Goal: Communication & Community: Ask a question

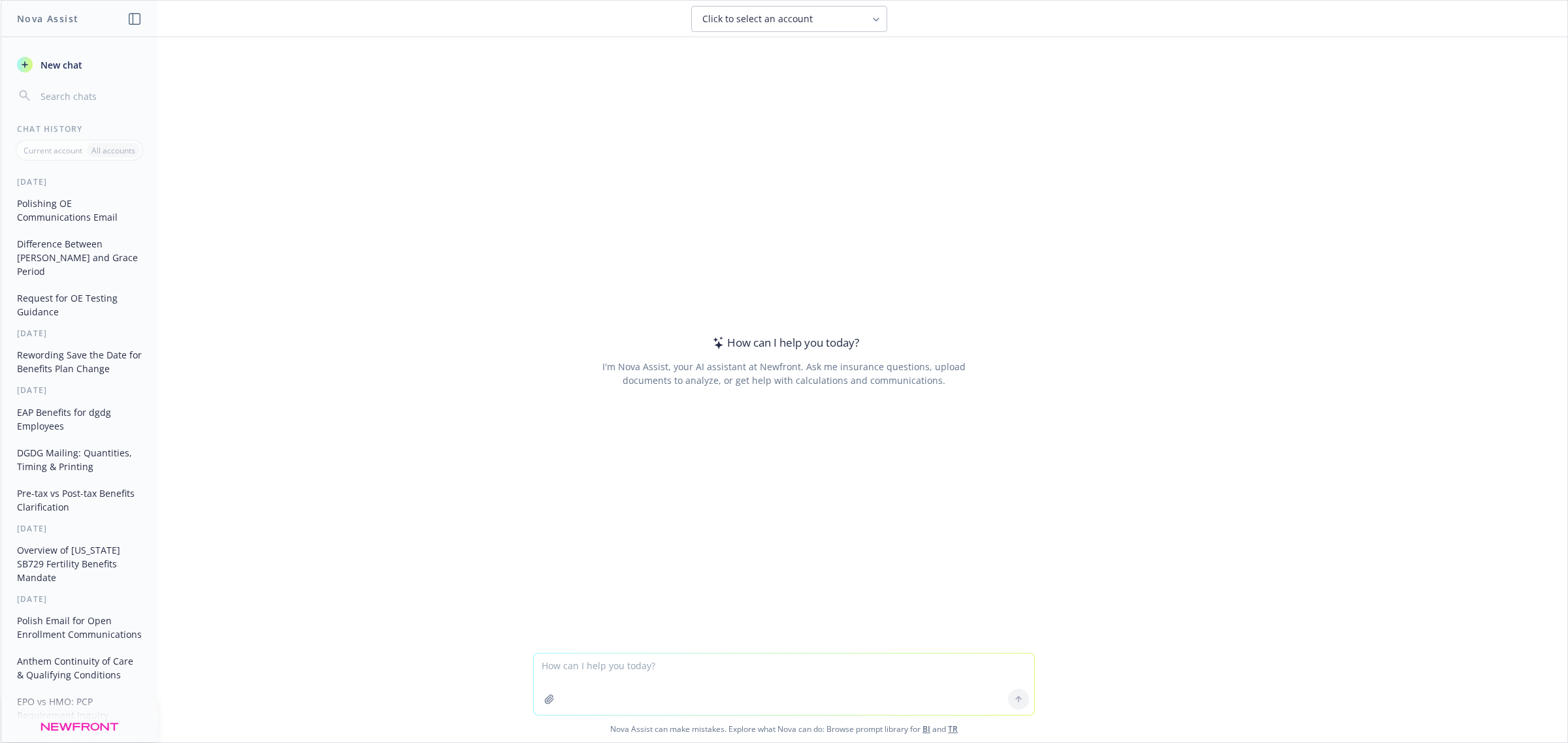
click at [749, 664] on textarea at bounding box center [784, 685] width 500 height 61
type textarea "m"
